Goal: Task Accomplishment & Management: Use online tool/utility

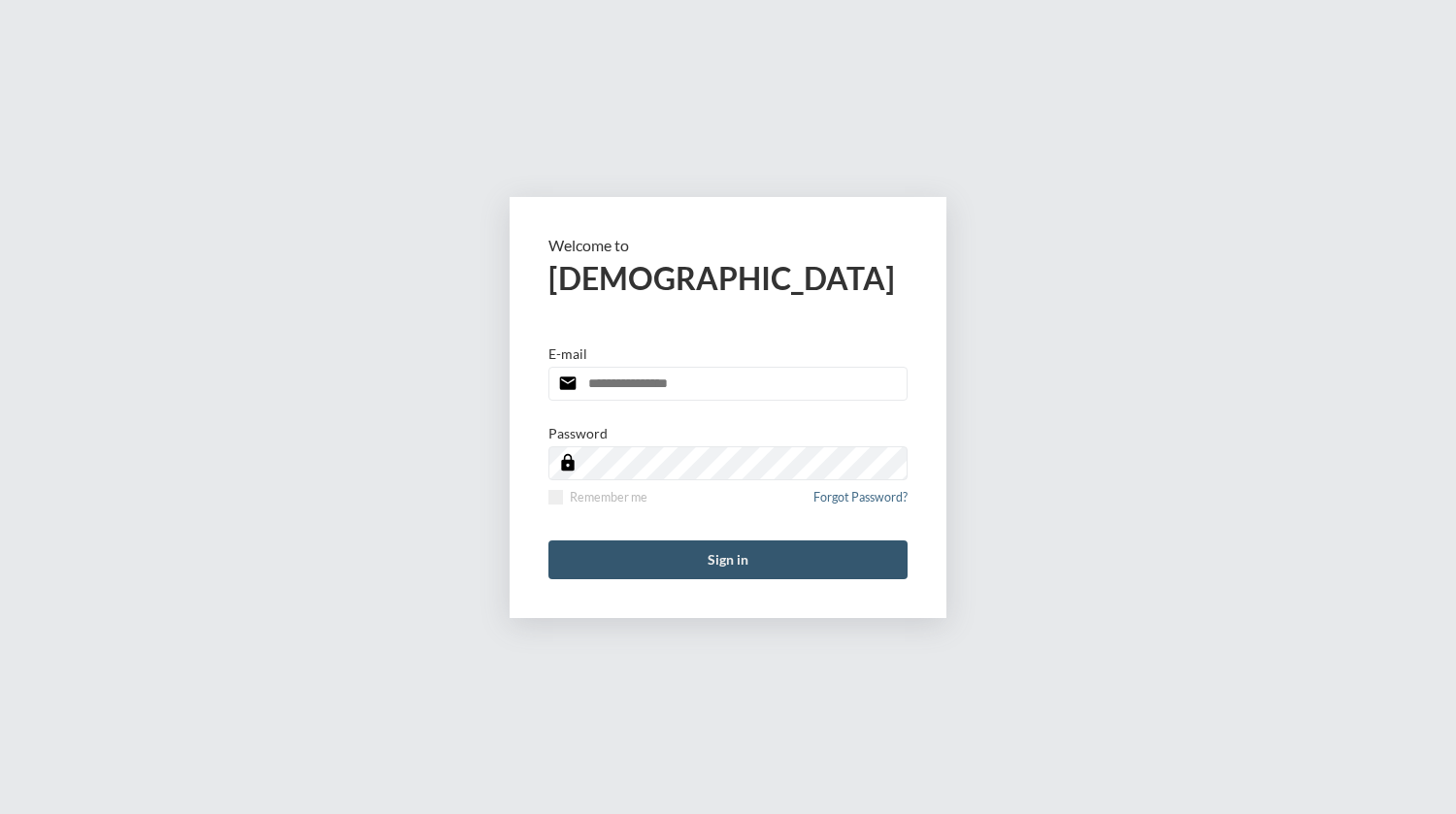
type input "**********"
click at [713, 553] on button "Sign in" at bounding box center [728, 559] width 359 height 39
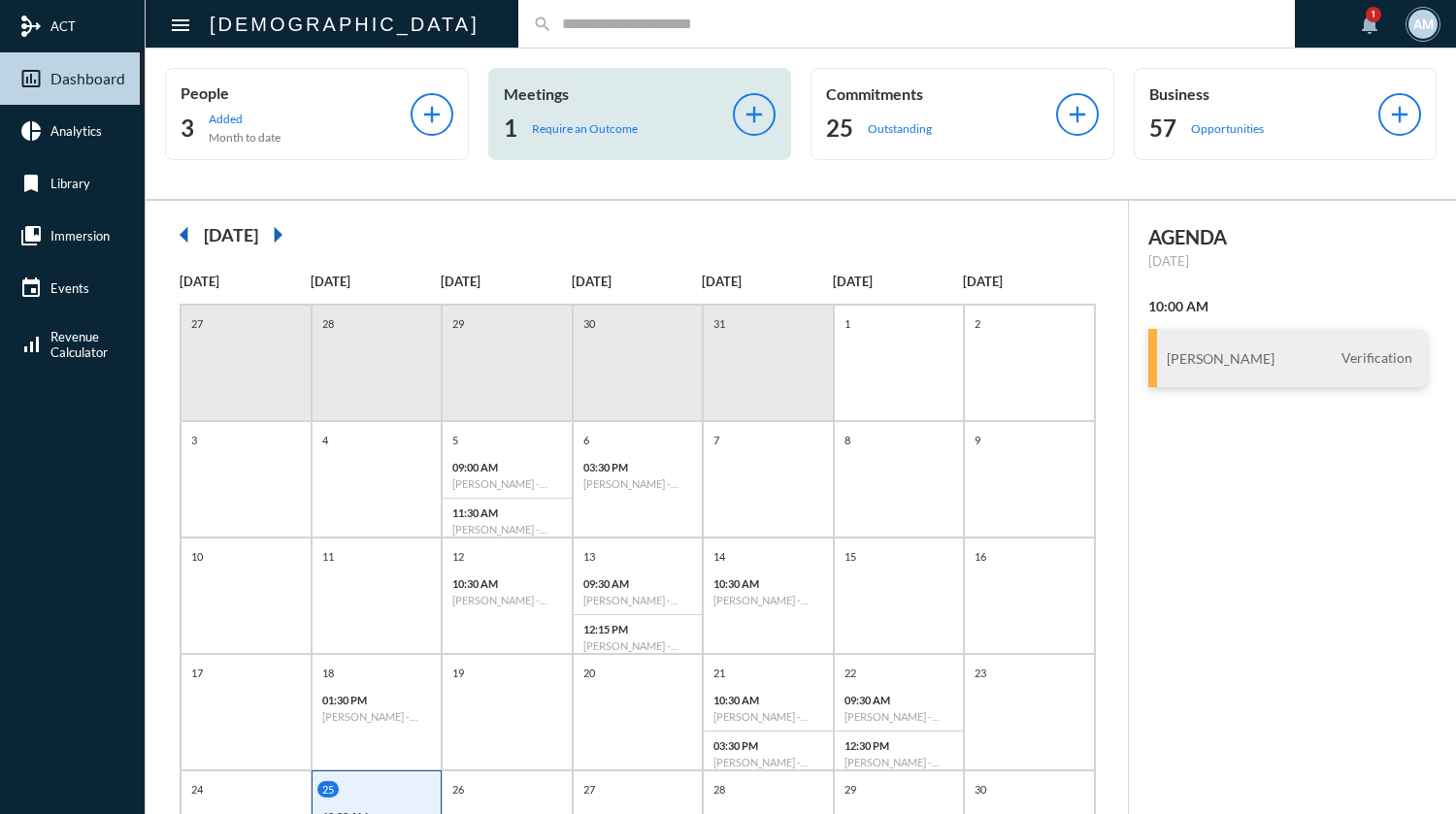
click at [610, 132] on p "Require an Outcome" at bounding box center [584, 128] width 106 height 15
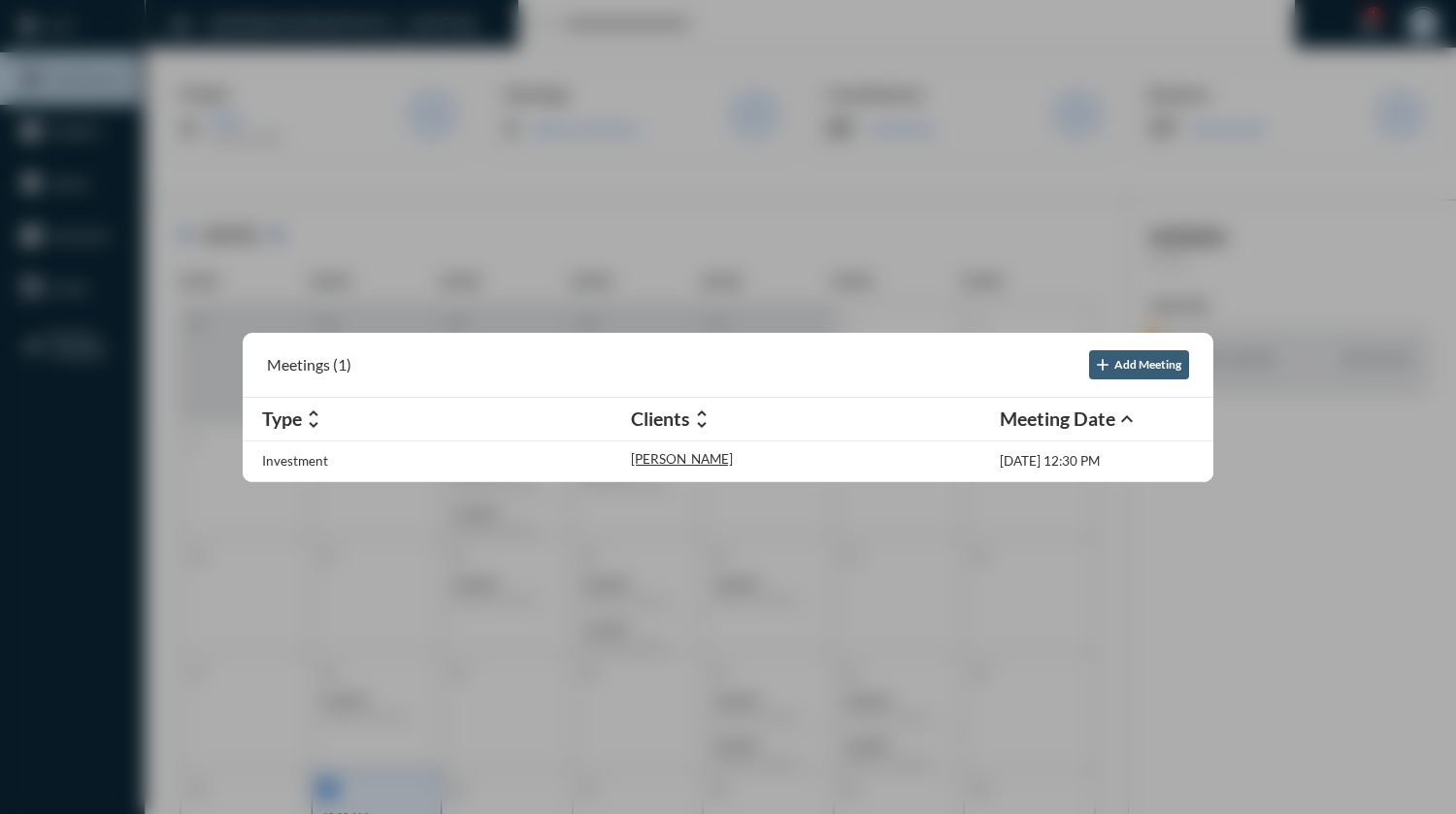
click at [588, 23] on div at bounding box center [728, 407] width 1456 height 814
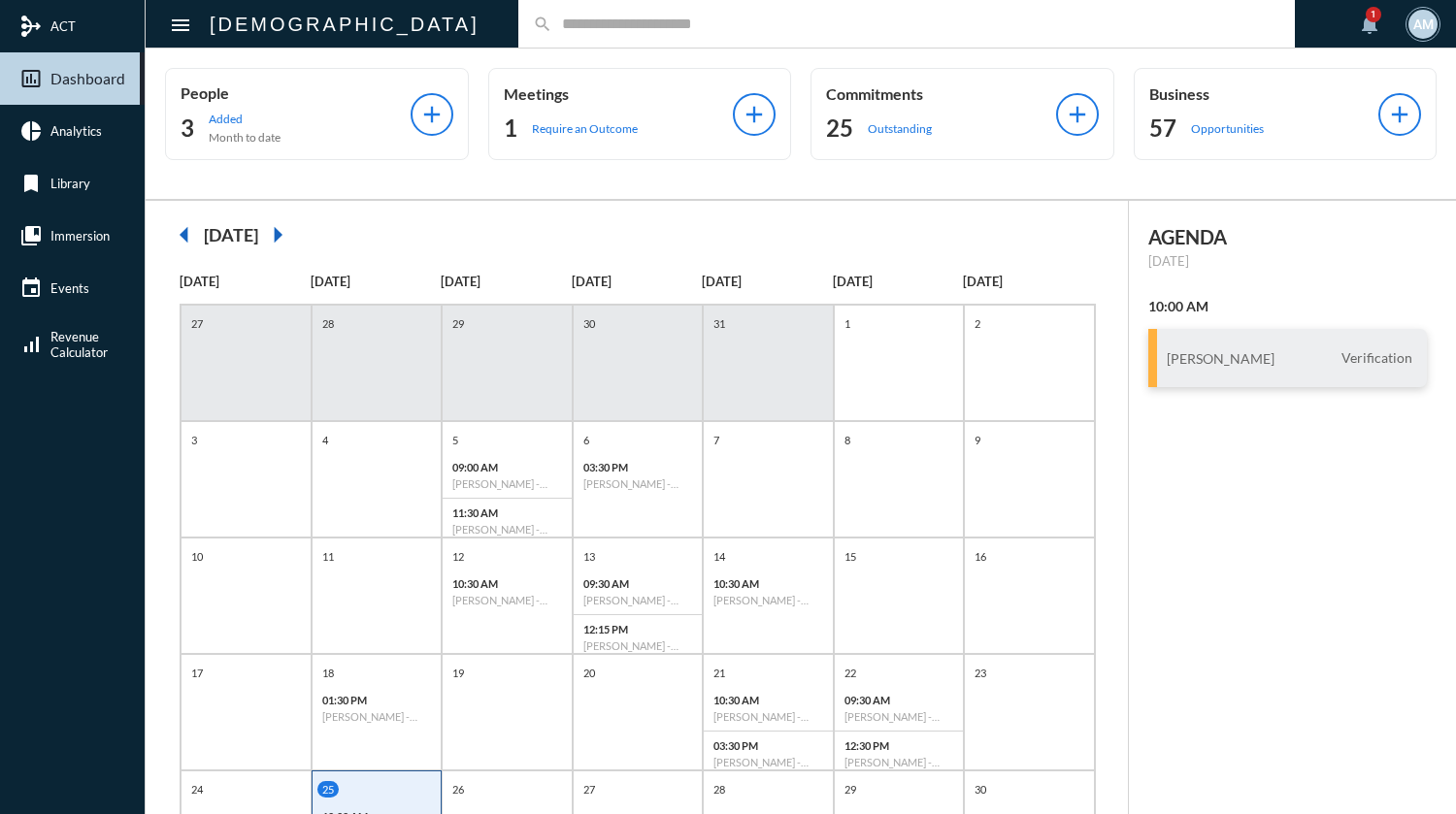
click at [552, 29] on input "text" at bounding box center [916, 24] width 728 height 17
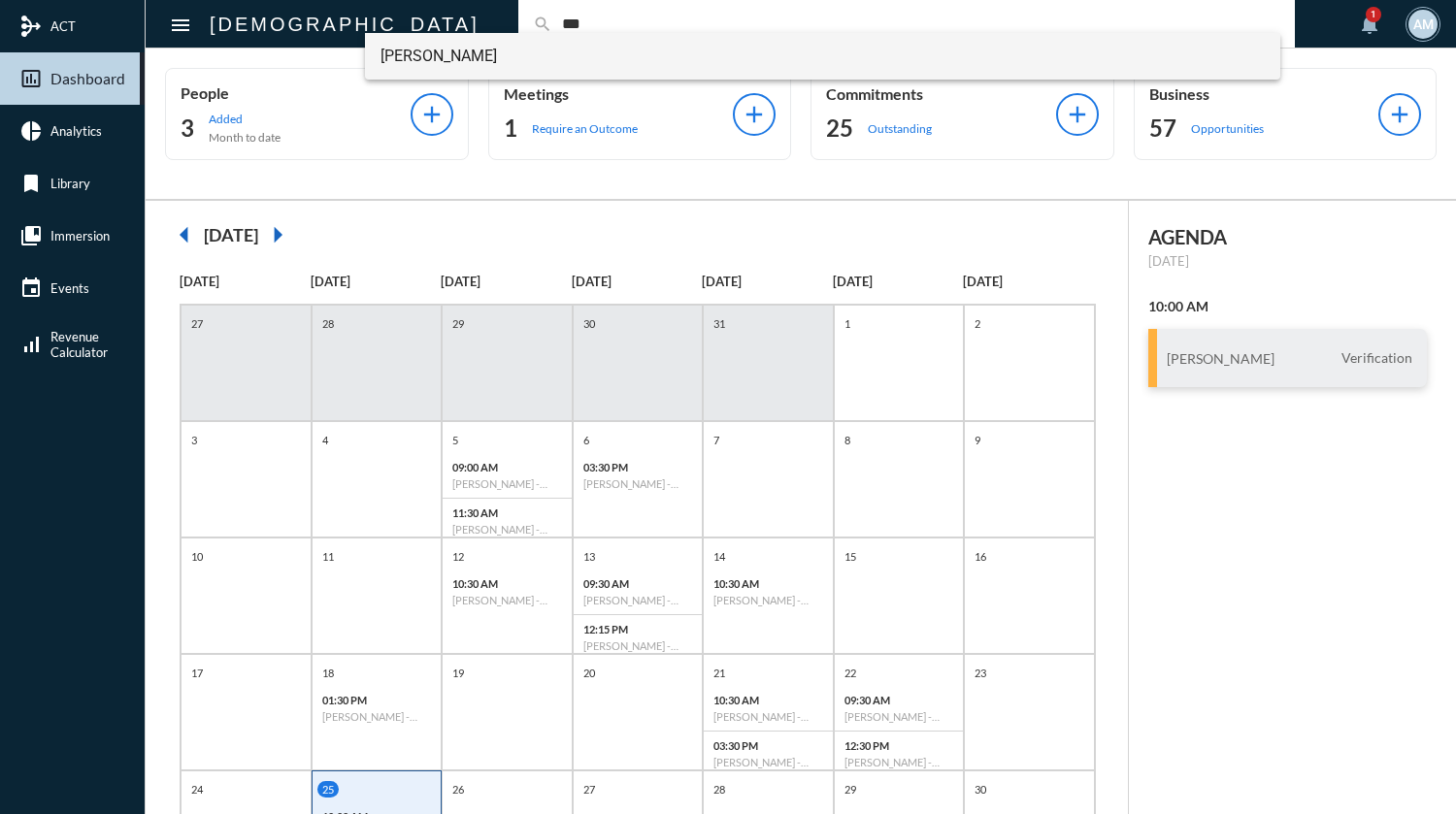
type input "***"
click at [477, 56] on span "[PERSON_NAME]" at bounding box center [823, 56] width 885 height 47
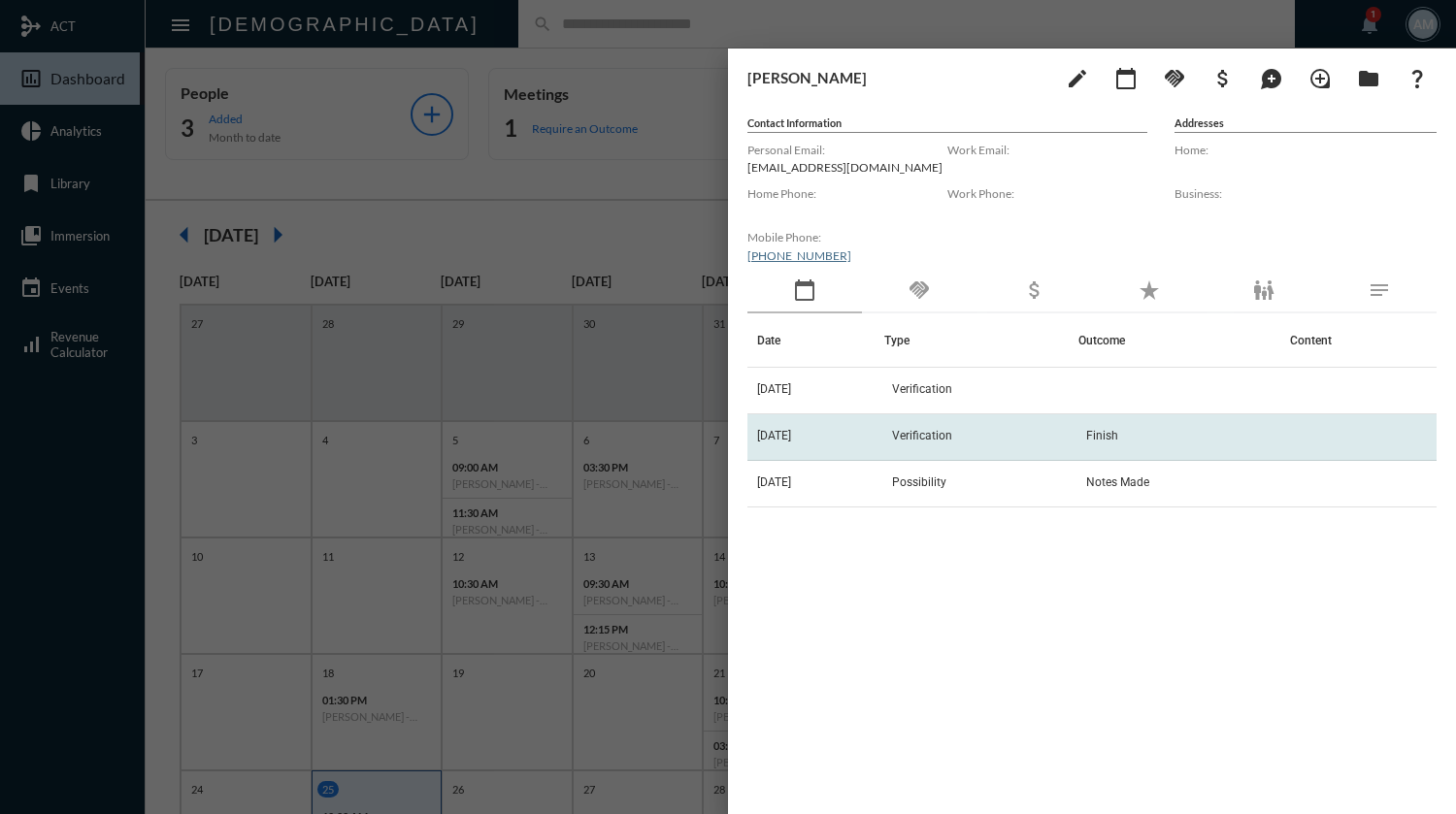
click at [874, 419] on td "[DATE]" at bounding box center [816, 437] width 137 height 47
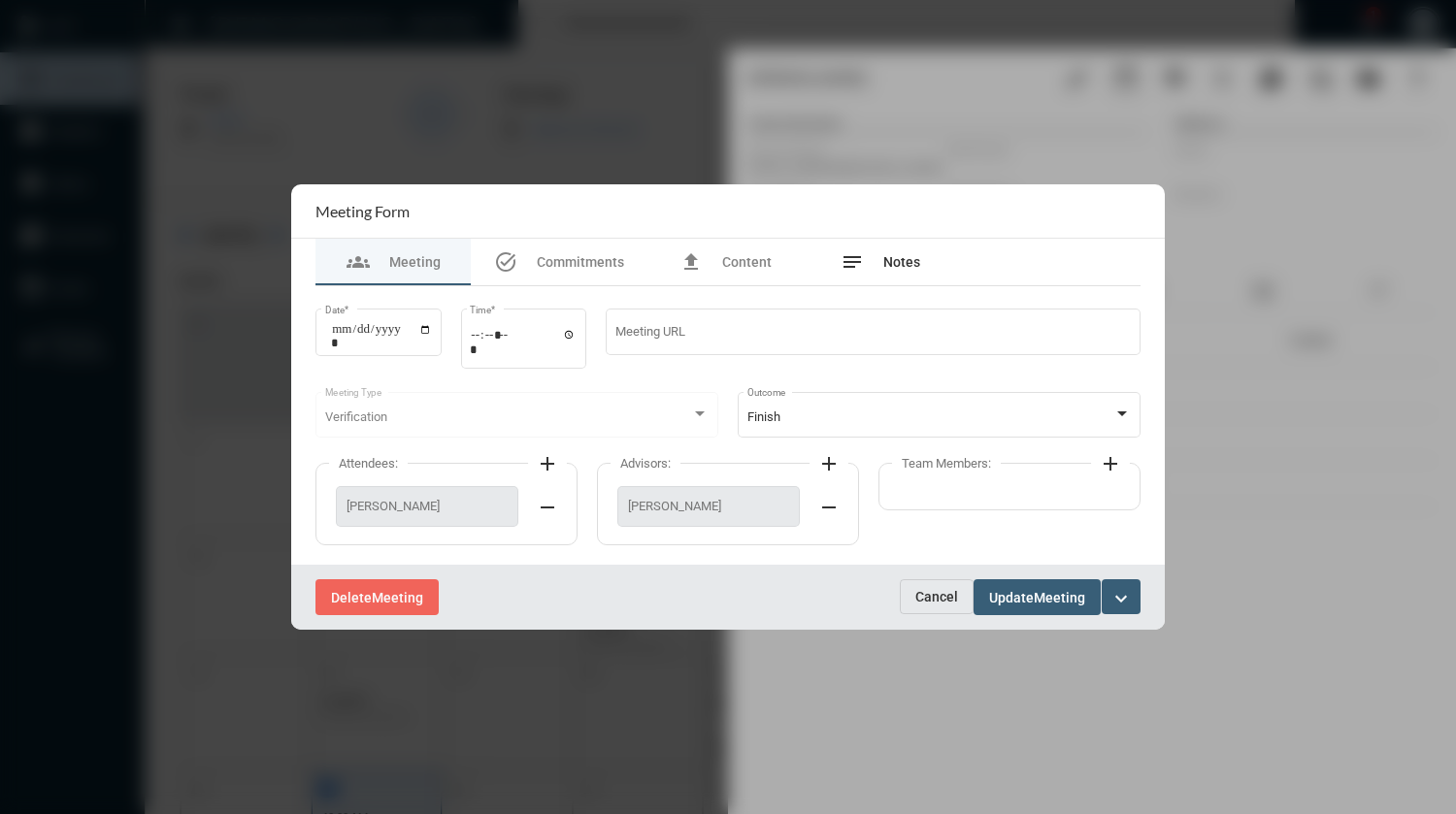
click at [898, 254] on span "Notes" at bounding box center [902, 262] width 37 height 16
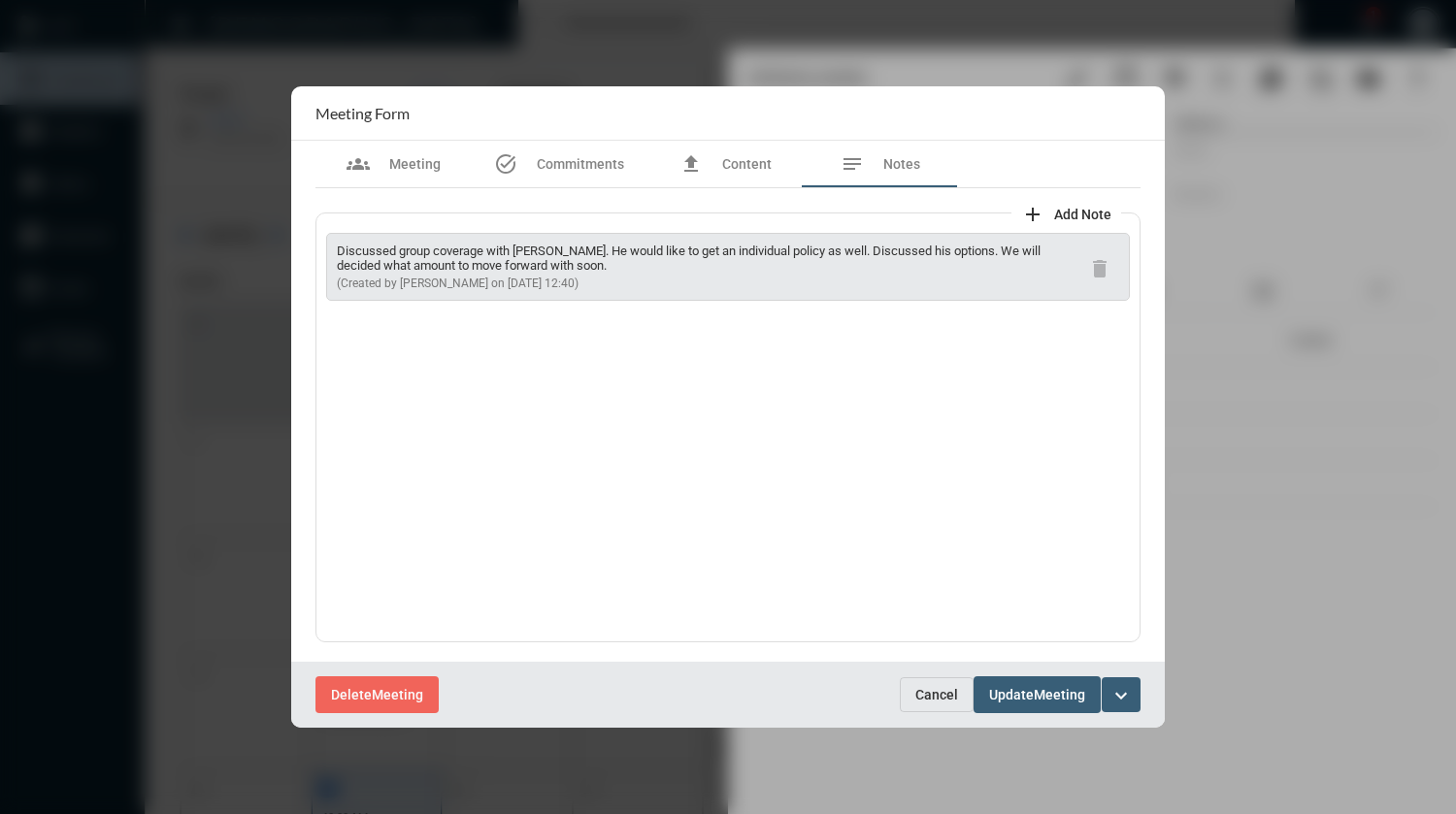
click at [942, 697] on span "Cancel" at bounding box center [936, 695] width 43 height 16
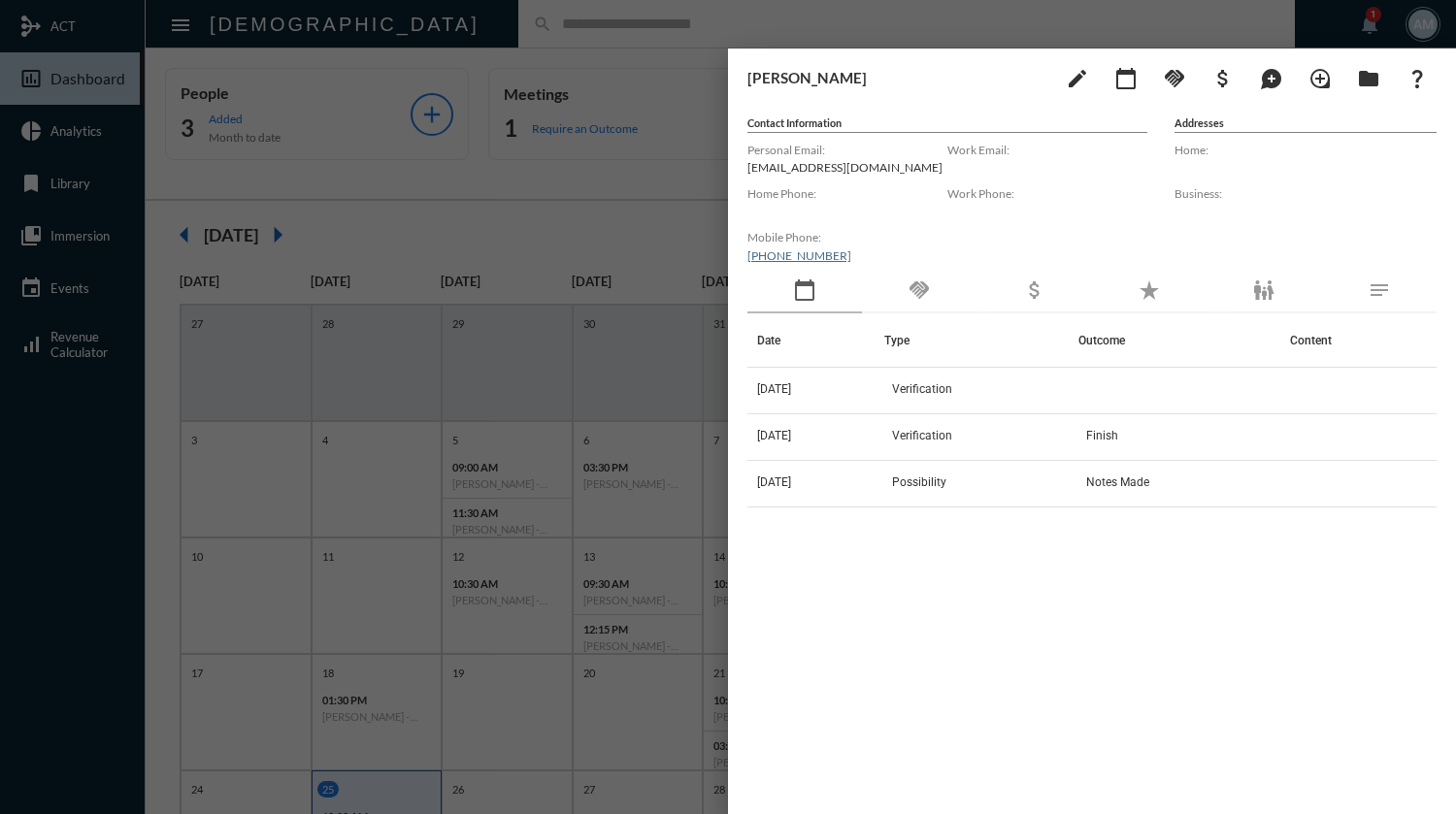
click at [560, 30] on div at bounding box center [728, 407] width 1456 height 814
